Goal: Download file/media

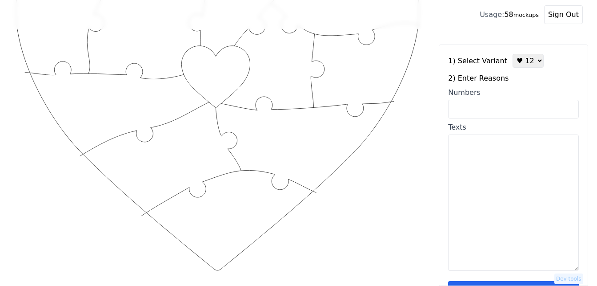
scroll to position [133, 0]
click at [516, 112] on input "Numbers" at bounding box center [513, 109] width 131 height 19
paste input "6, 9, 43, 49, 55, 70, 71, 74, 84, 91, 95, 99"
type input "6, 9, 43, 49, 55, 70, 71, 74, 84, 91, 95, 99"
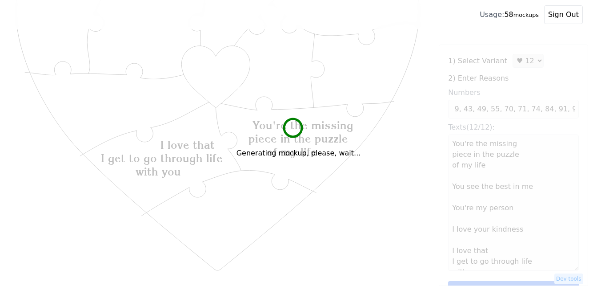
scroll to position [0, 0]
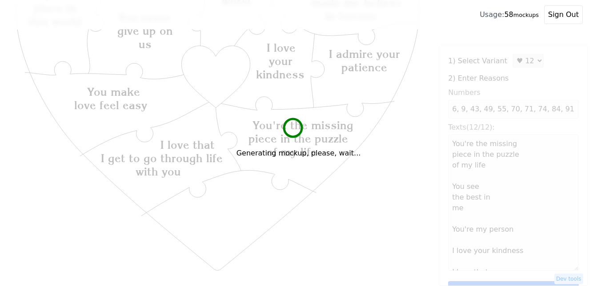
type textarea "You're the missing piece in the puzzle of my life You see the best in me You're…"
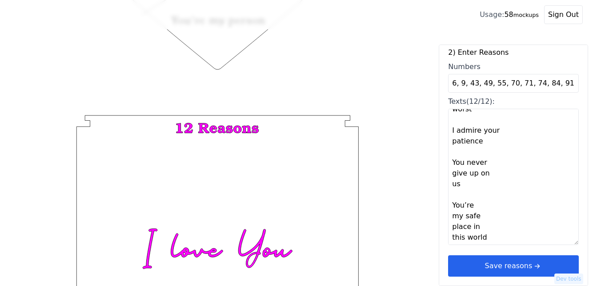
scroll to position [346, 0]
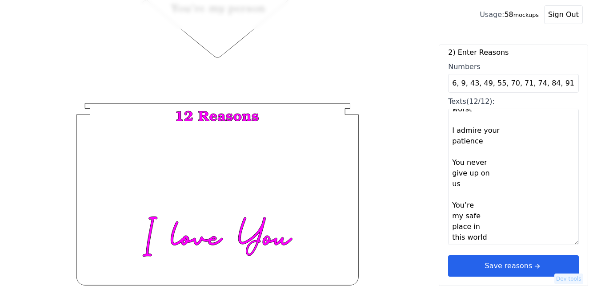
click at [539, 266] on button "Save reasons" at bounding box center [513, 265] width 131 height 21
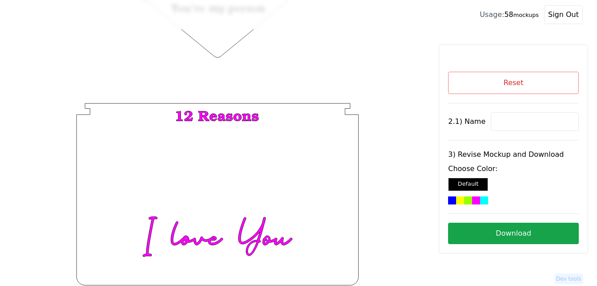
scroll to position [0, 0]
click at [515, 120] on input at bounding box center [535, 121] width 88 height 19
paste input "Nile"
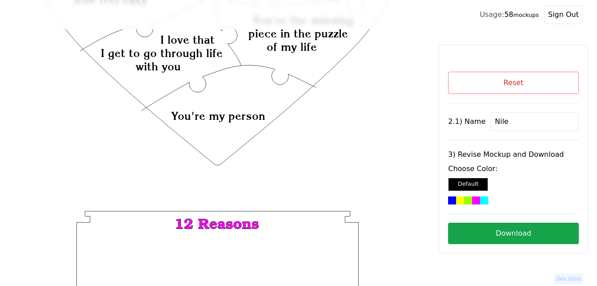
scroll to position [168, 0]
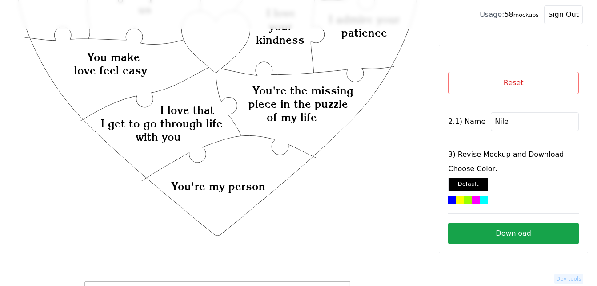
type input "Nile"
click at [209, 45] on icon "Created with Snap Created with Snap Created with Snap You're the missing piece …" at bounding box center [217, 166] width 407 height 593
click at [480, 200] on div at bounding box center [484, 200] width 8 height 8
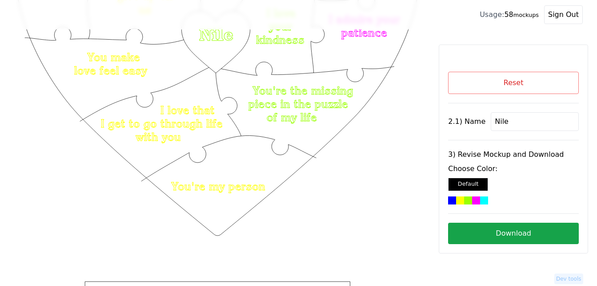
click at [512, 234] on button "Download" at bounding box center [513, 232] width 131 height 21
click at [496, 229] on button "Download" at bounding box center [513, 232] width 131 height 21
click at [518, 81] on button "Reset" at bounding box center [513, 83] width 131 height 22
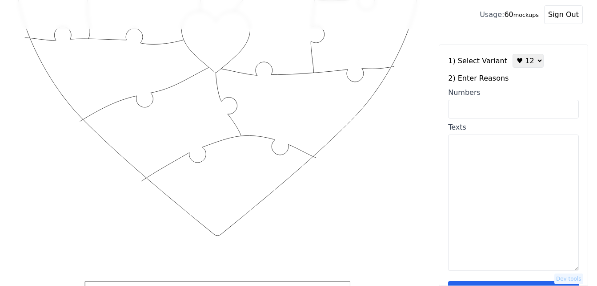
click at [493, 201] on textarea "Texts" at bounding box center [513, 202] width 131 height 136
paste textarea "1. you are still Wonder Woman [DEMOGRAPHIC_DATA]. you are such a great mother […"
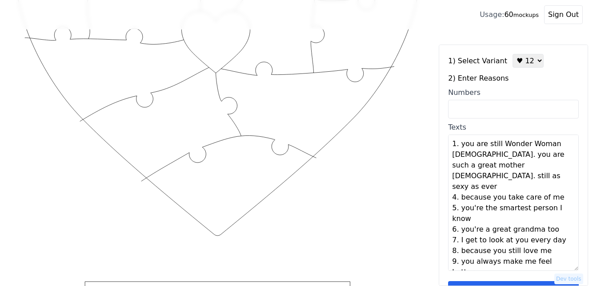
type textarea "You are still Wonder Woman You are such a great mother Still as sexy as ever Be…"
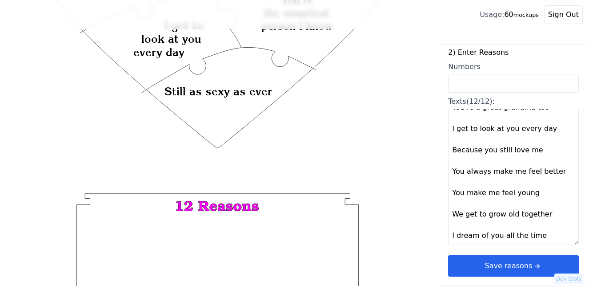
scroll to position [257, 0]
click at [519, 266] on button "Save reasons" at bounding box center [513, 265] width 131 height 21
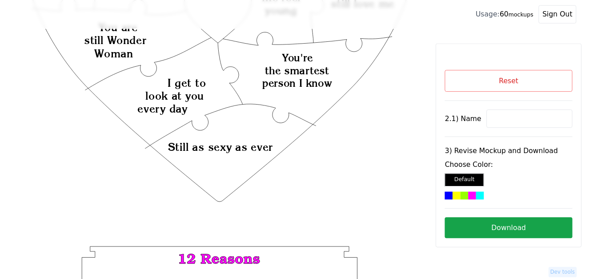
scroll to position [124, 0]
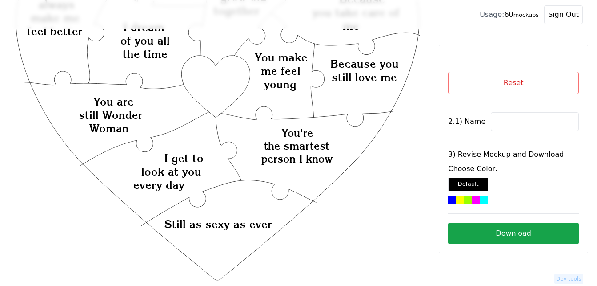
click at [230, 76] on icon "Created with Snap Created with Snap Created with Snap You're the smartest perso…" at bounding box center [217, 211] width 407 height 593
click at [508, 121] on input at bounding box center [535, 121] width 88 height 19
paste input "[PERSON_NAME]"
type input "[PERSON_NAME]"
click at [227, 84] on icon "Created with Snap Created with Snap Created with Snap You're the smartest perso…" at bounding box center [217, 211] width 407 height 593
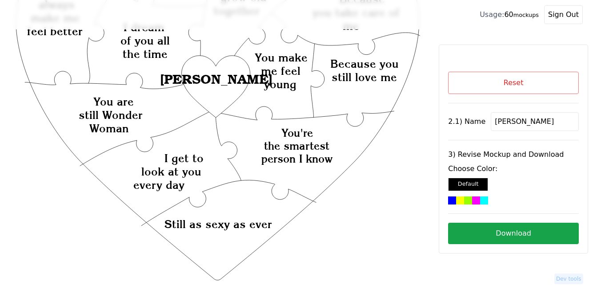
click at [480, 200] on div at bounding box center [484, 200] width 8 height 8
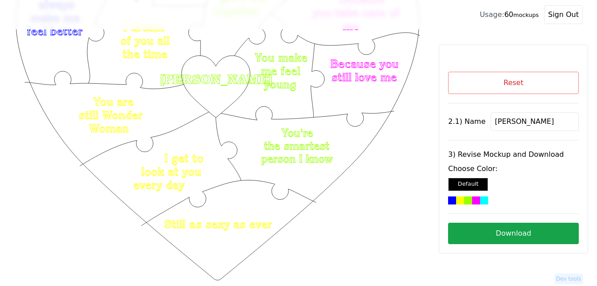
click at [516, 235] on button "Download" at bounding box center [513, 232] width 131 height 21
click at [475, 90] on button "Reset" at bounding box center [513, 83] width 131 height 22
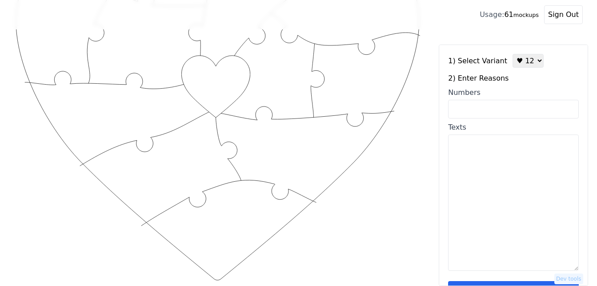
click at [517, 63] on select "♥ 12 ♥ 18 ♥ 28 ♥ 40 ♥ 50 ♥ 60 ♥ 70" at bounding box center [528, 61] width 31 height 14
select select "3"
click at [513, 54] on select "♥ 12 ♥ 18 ♥ 28 ♥ 40 ♥ 50 ♥ 60 ♥ 70" at bounding box center [528, 61] width 31 height 14
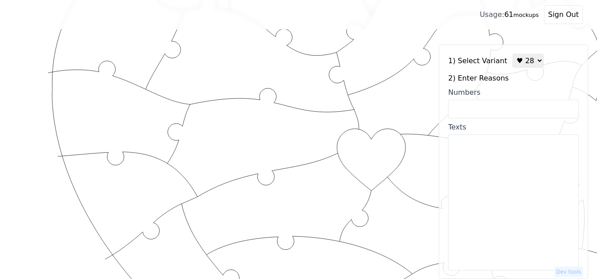
click at [516, 109] on input "Numbers" at bounding box center [513, 109] width 131 height 19
paste input "1, 2, 3, 5, 6, 9, 10, 11, 12, 15, 16, 21, 30, 31, 33, 34, 36, 37, 41, 42, 43, 5…"
type input "1, 2, 3, 5, 6, 9, 10, 11, 12, 15, 16, 21, 30, 31, 33, 34, 36, 37, 41, 42, 43, 5…"
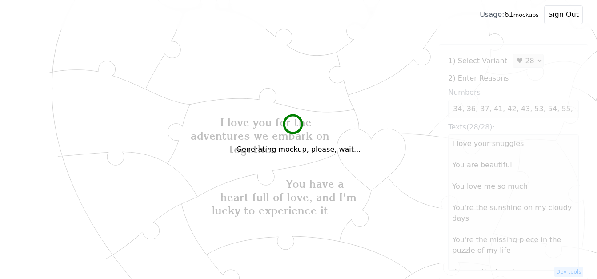
scroll to position [0, 0]
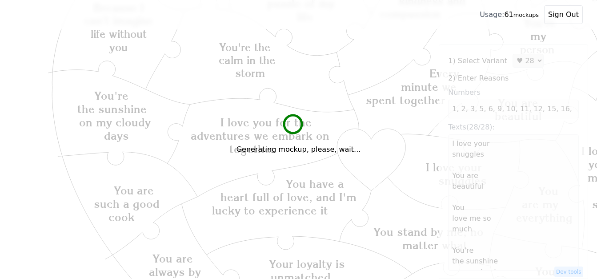
type textarea "I love your snuggles You are beautiful You love me so much You're the sunshine …"
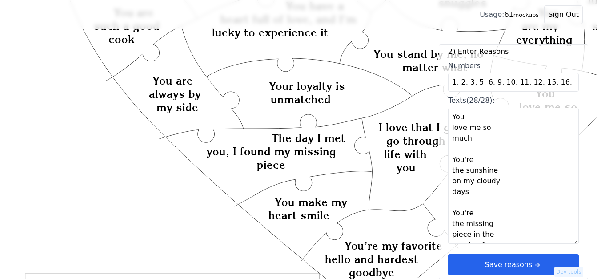
scroll to position [178, 0]
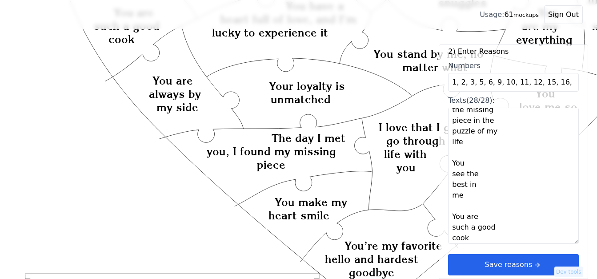
click at [545, 267] on button "Save reasons" at bounding box center [513, 264] width 131 height 21
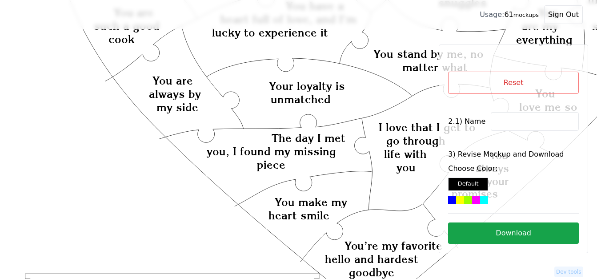
click at [521, 119] on input at bounding box center [535, 121] width 88 height 19
paste input "[PERSON_NAME]"
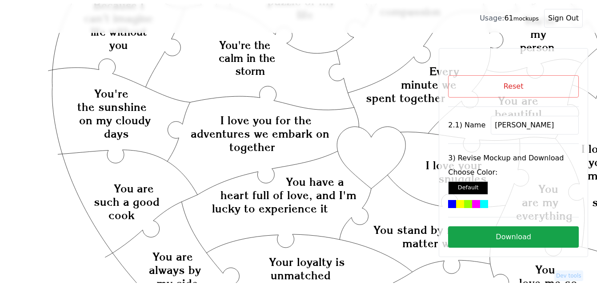
scroll to position [124, 0]
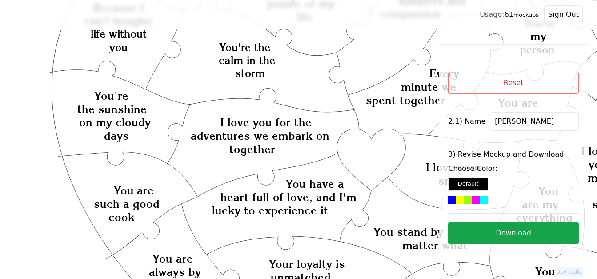
type input "[PERSON_NAME]"
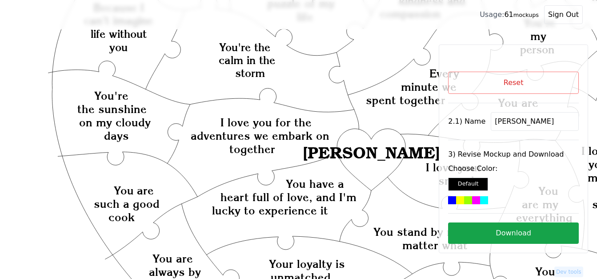
click at [472, 198] on div at bounding box center [476, 200] width 8 height 8
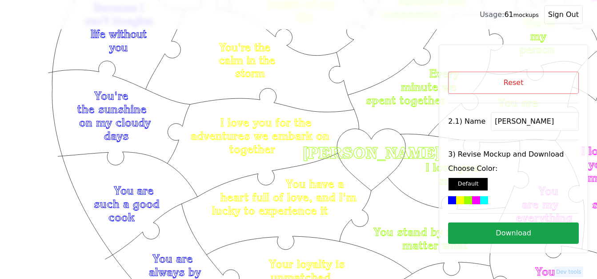
click at [524, 234] on button "Download" at bounding box center [513, 232] width 131 height 21
click at [502, 86] on button "Reset" at bounding box center [513, 83] width 131 height 22
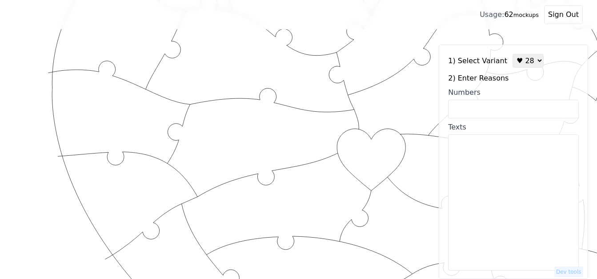
click at [526, 61] on select "♥ 12 ♥ 18 ♥ 28 ♥ 40 ♥ 50 ♥ 60 ♥ 70" at bounding box center [528, 61] width 31 height 14
select select "1"
click at [513, 54] on select "♥ 12 ♥ 18 ♥ 28 ♥ 40 ♥ 50 ♥ 60 ♥ 70" at bounding box center [528, 61] width 31 height 14
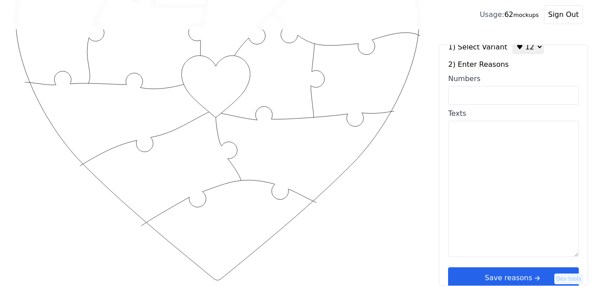
scroll to position [27, 0]
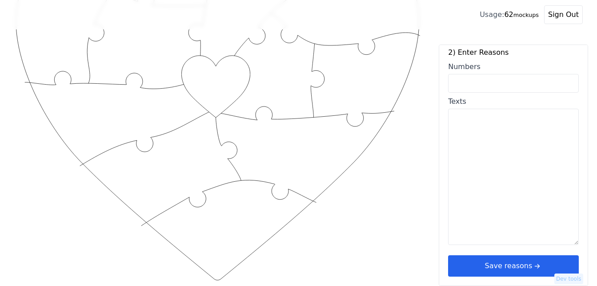
click at [508, 264] on button "Save reasons" at bounding box center [513, 265] width 131 height 21
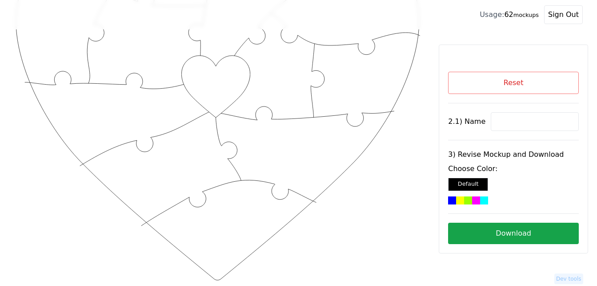
click at [508, 123] on input at bounding box center [535, 121] width 88 height 19
paste input "[PERSON_NAME]"
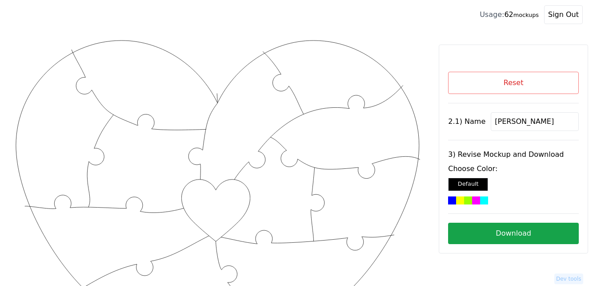
type input "[PERSON_NAME]"
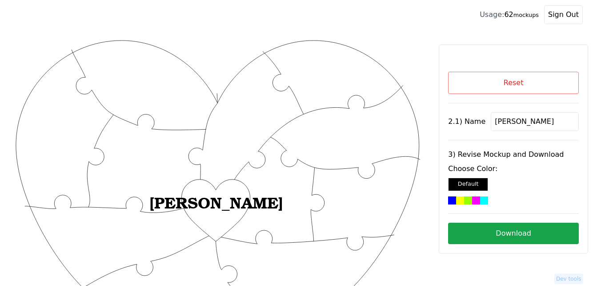
click at [472, 198] on div at bounding box center [476, 200] width 8 height 8
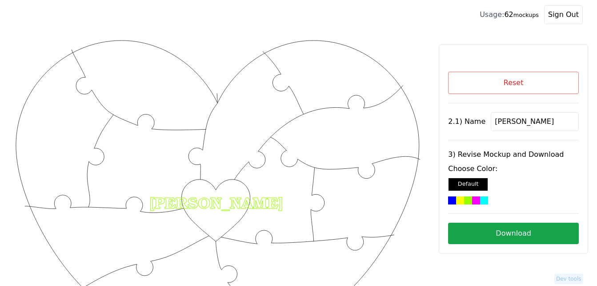
click at [526, 230] on button "Download" at bounding box center [513, 232] width 131 height 21
click at [476, 81] on button "Reset" at bounding box center [513, 83] width 131 height 22
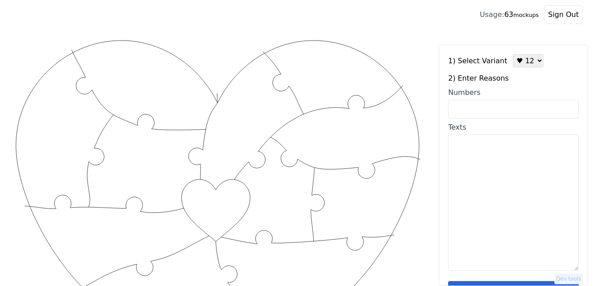
click at [516, 61] on select "♥ 12 ♥ 18 ♥ 28 ♥ 40 ♥ 50 ♥ 60 ♥ 70" at bounding box center [528, 61] width 31 height 14
select select "3"
click at [513, 54] on select "♥ 12 ♥ 18 ♥ 28 ♥ 40 ♥ 50 ♥ 60 ♥ 70" at bounding box center [528, 61] width 31 height 14
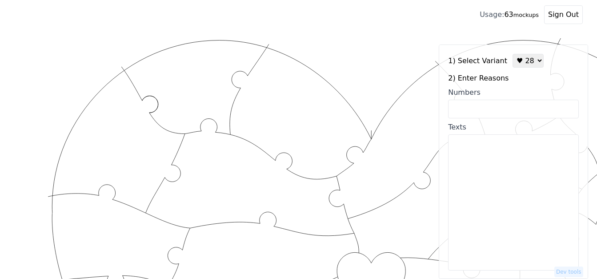
click at [506, 111] on input "Numbers" at bounding box center [513, 109] width 131 height 19
paste input "1, 2, 5, 6, 10, 12, 16, 28, 32, 33, 38, 42, 44, 46, 47, 50, 51, 56, 57, 66, 72,…"
type input "1, 2, 5, 6, 10, 12, 16, 28, 32, 33, 38, 42, 44, 46, 47, 50, 51, 56, 57, 66, 72,…"
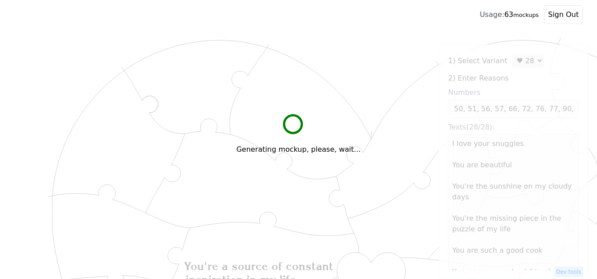
scroll to position [0, 0]
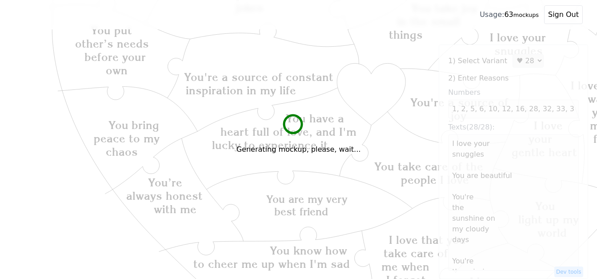
type textarea "I love your snuggles You are beautiful You're the sunshine on my cloudy days Yo…"
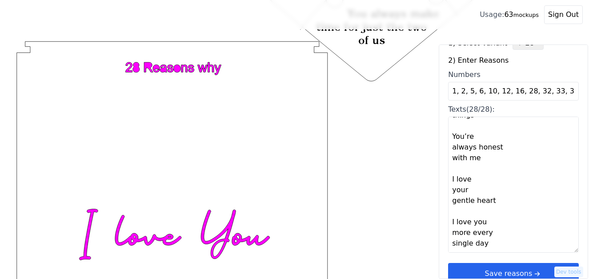
scroll to position [27, 0]
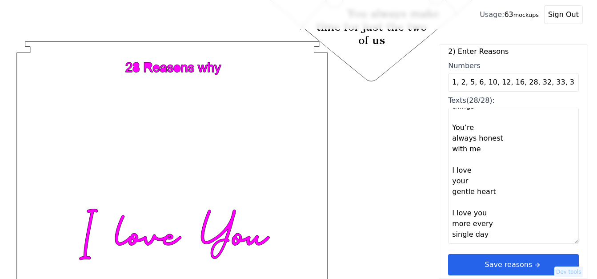
click at [532, 264] on icon "arrow right short" at bounding box center [537, 265] width 10 height 10
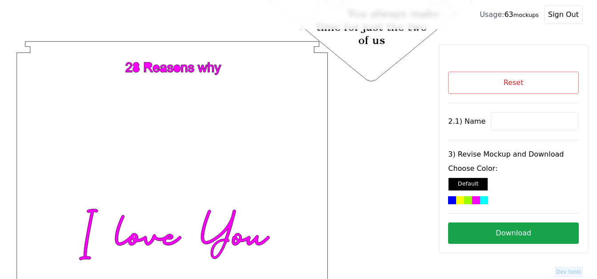
click at [492, 117] on input at bounding box center [535, 121] width 88 height 19
paste input "Abby"
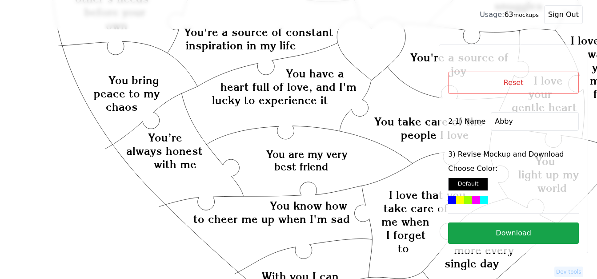
scroll to position [222, 0]
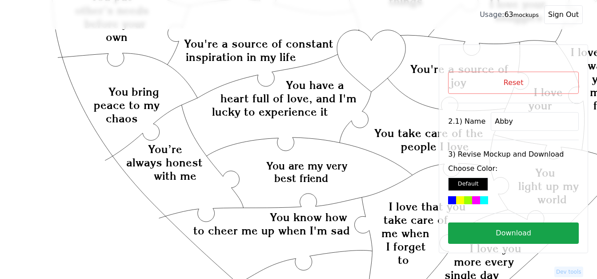
type input "Abby"
click at [375, 69] on icon "Created with Snap Created with Snap Created with Snap You have a heart full of …" at bounding box center [355, 211] width 683 height 790
click at [472, 198] on div at bounding box center [476, 200] width 8 height 8
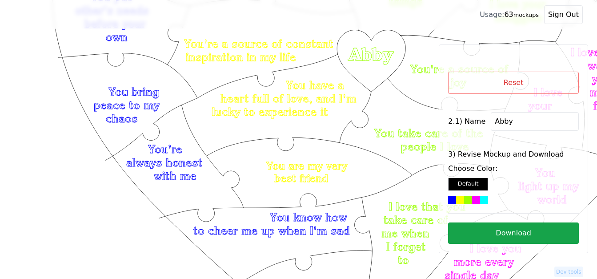
click at [516, 231] on button "Download" at bounding box center [513, 232] width 131 height 21
